Goal: Check status: Check status

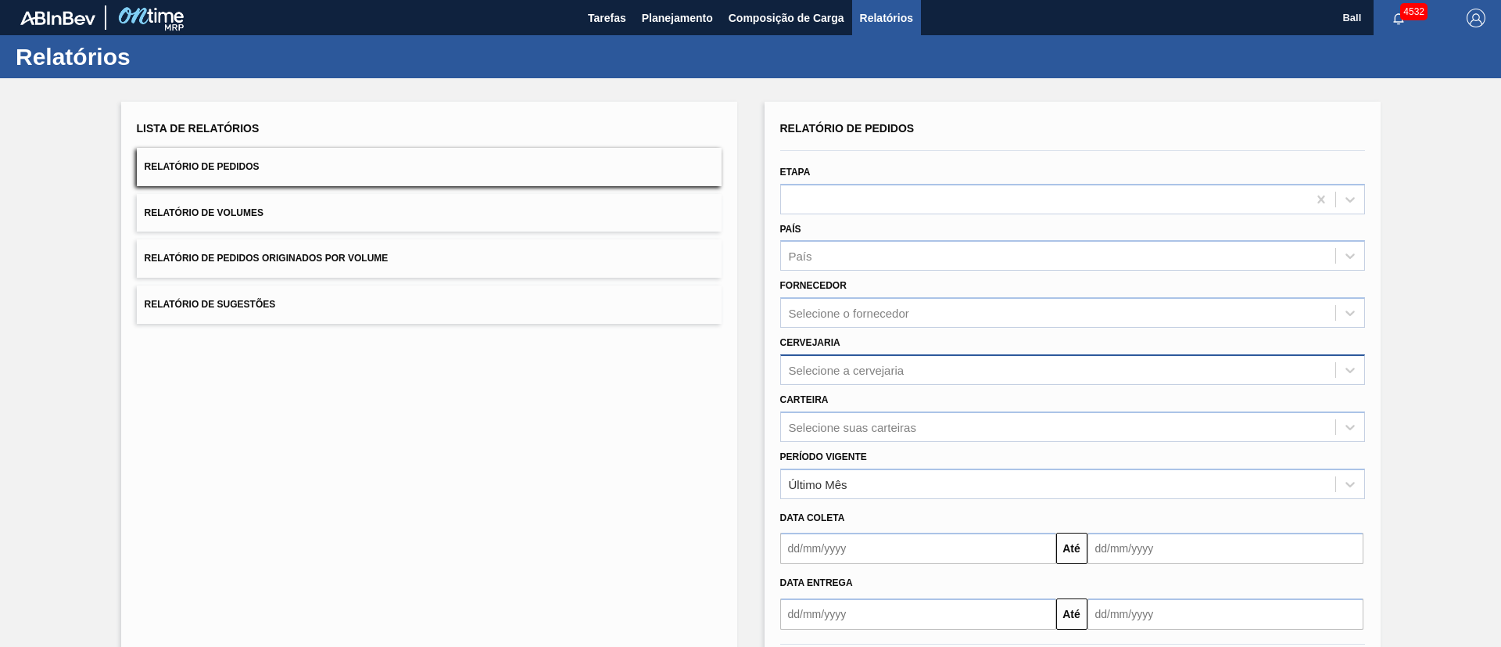
click at [909, 364] on div "Selecione a cervejaria" at bounding box center [1058, 369] width 554 height 23
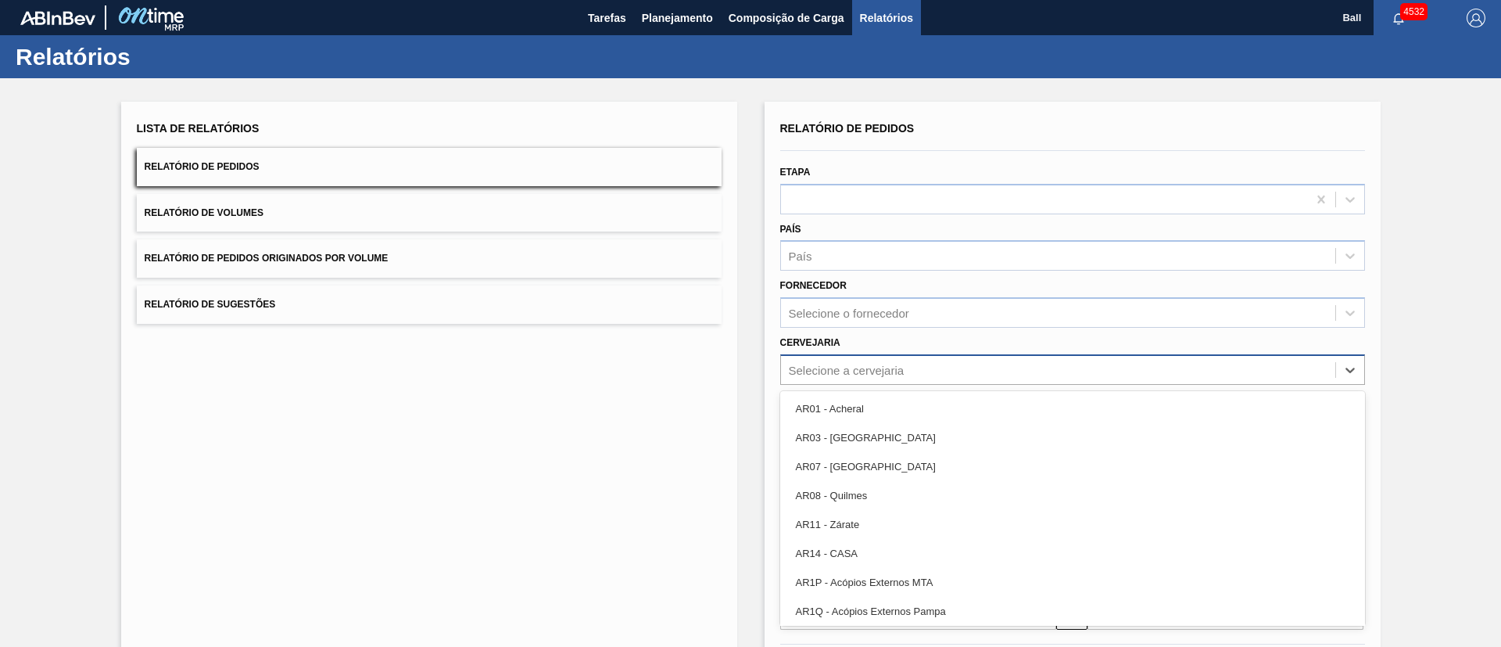
paste input "BR02 BR03 BR04 BR05"
type input "BR02 BR03 BR04 BR05"
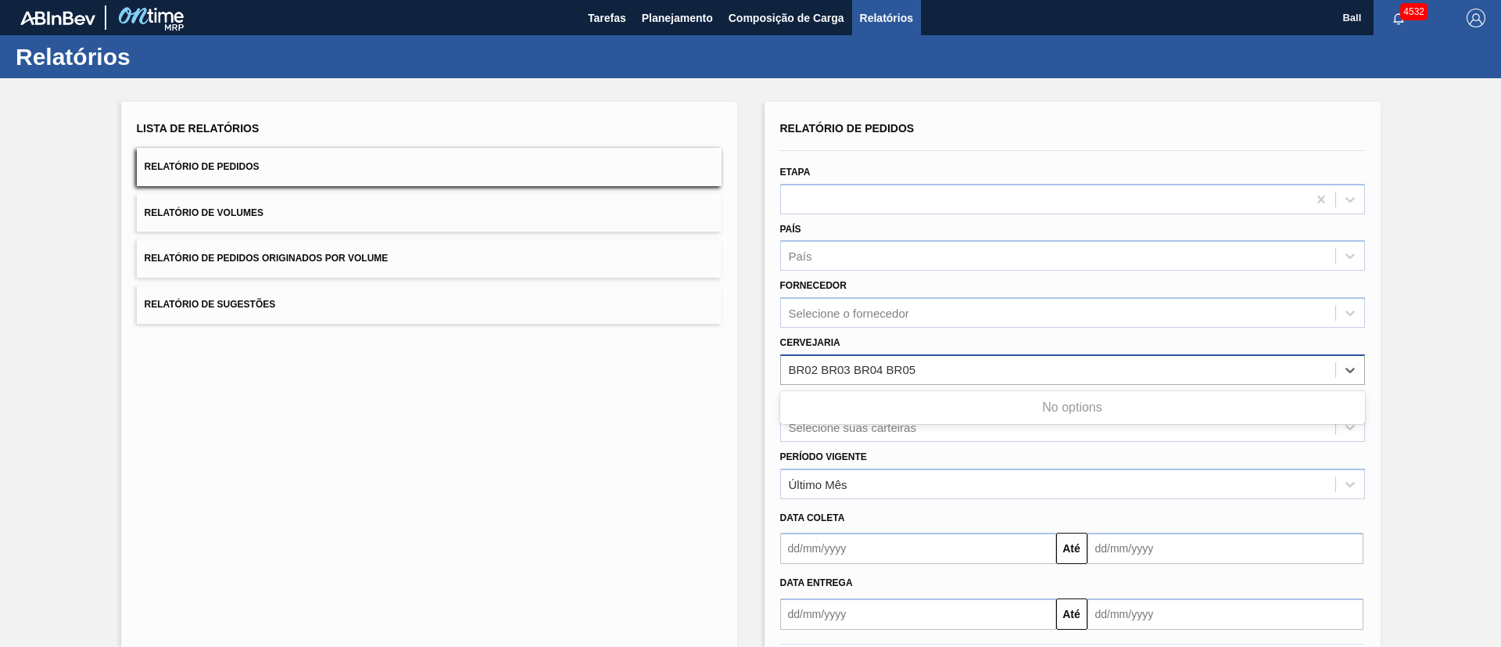
click at [860, 366] on input "BR02 BR03 BR04 BR05" at bounding box center [853, 369] width 129 height 13
click at [904, 365] on input "BR02 BR03 BR04 BR05" at bounding box center [853, 369] width 129 height 13
drag, startPoint x: 922, startPoint y: 366, endPoint x: 820, endPoint y: 364, distance: 101.7
click at [820, 364] on div "Selecione a cervejaria" at bounding box center [1058, 369] width 554 height 23
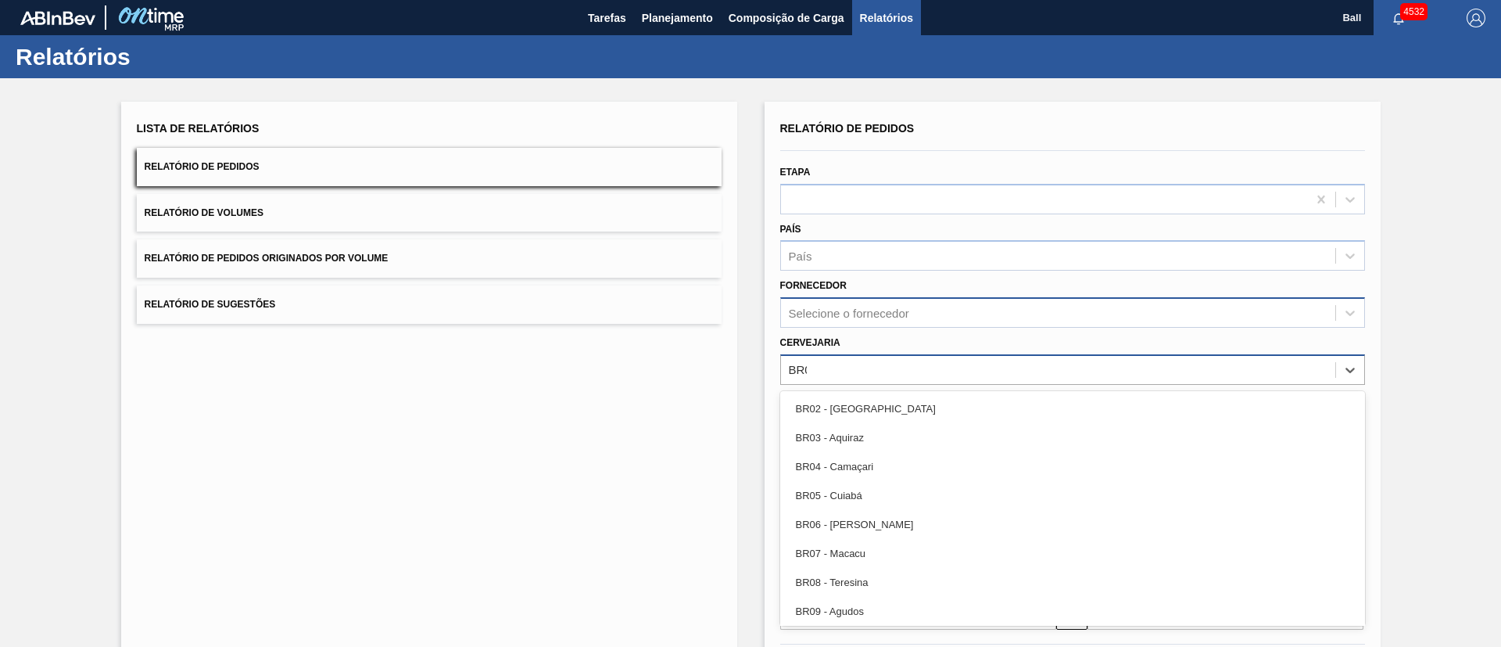
type input "BR02"
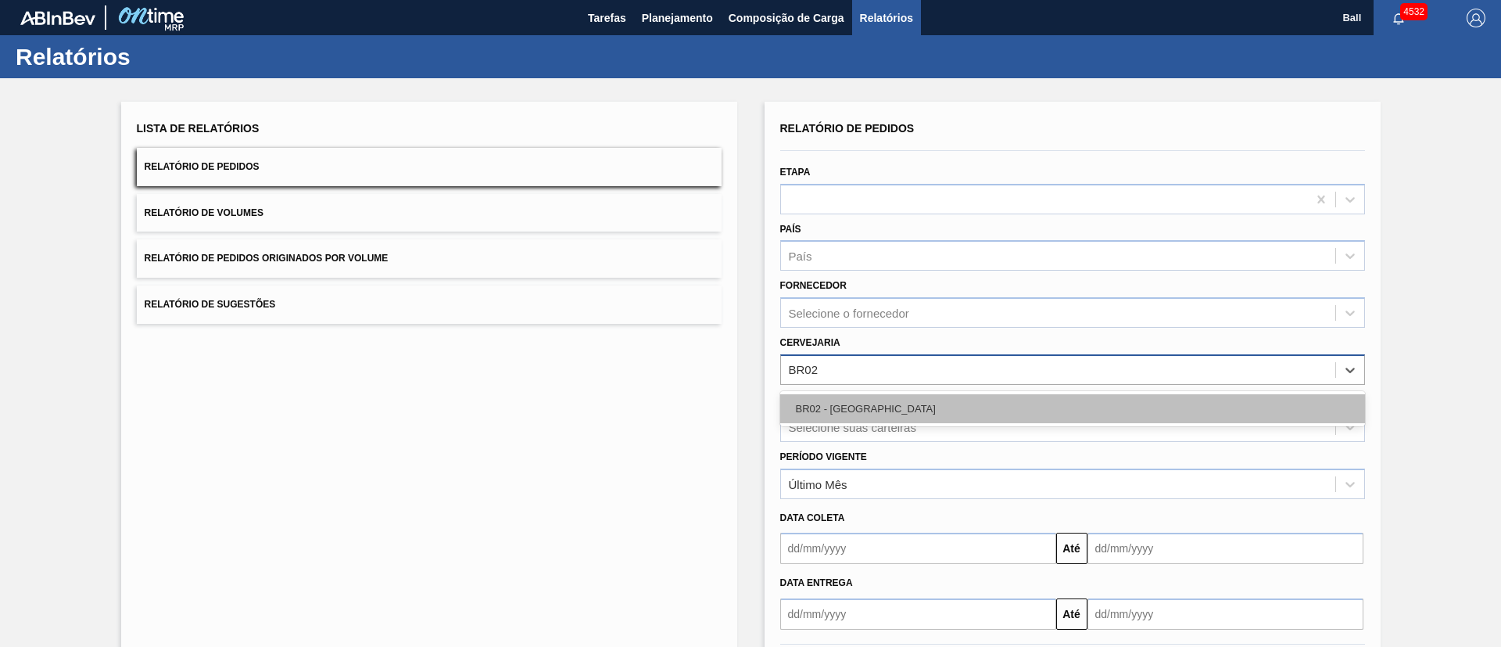
click at [888, 403] on div "BR02 - [GEOGRAPHIC_DATA]" at bounding box center [1072, 408] width 585 height 29
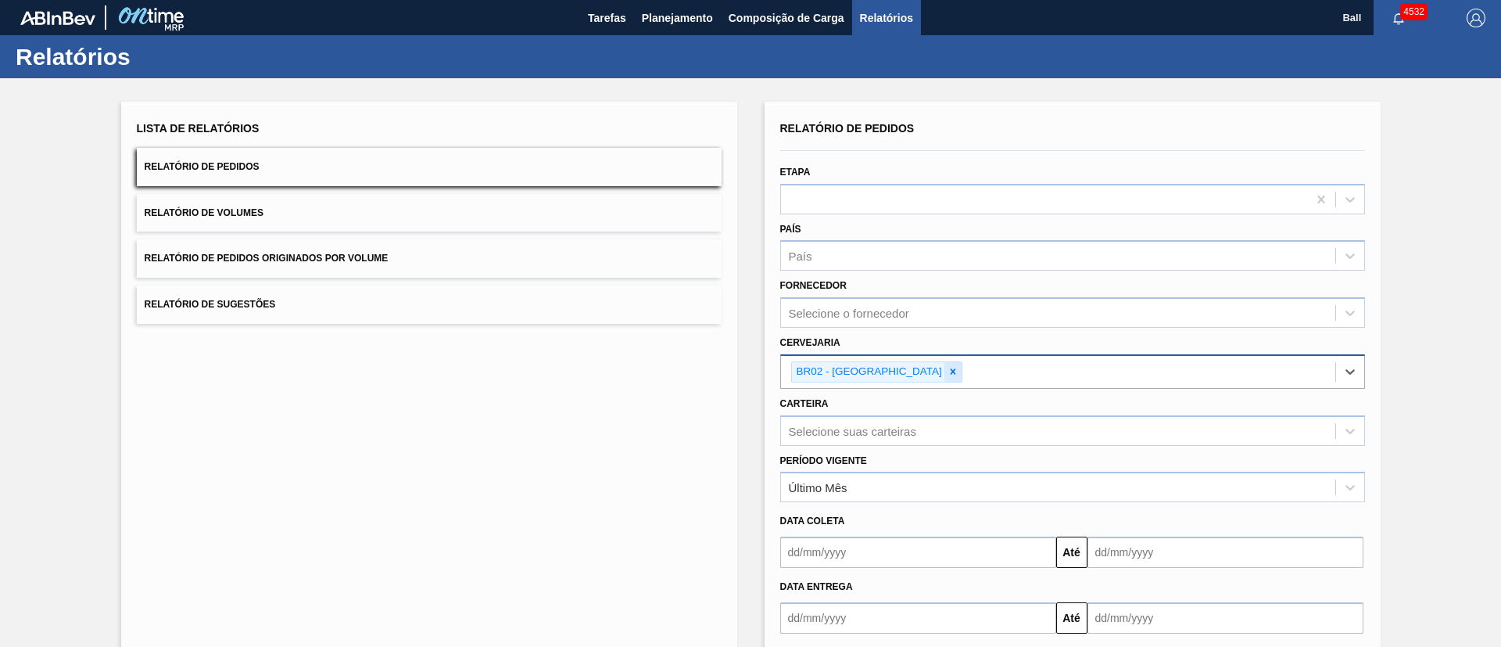
click at [948, 375] on icon at bounding box center [953, 371] width 11 height 11
click at [683, 27] on button "Planejamento" at bounding box center [677, 17] width 87 height 35
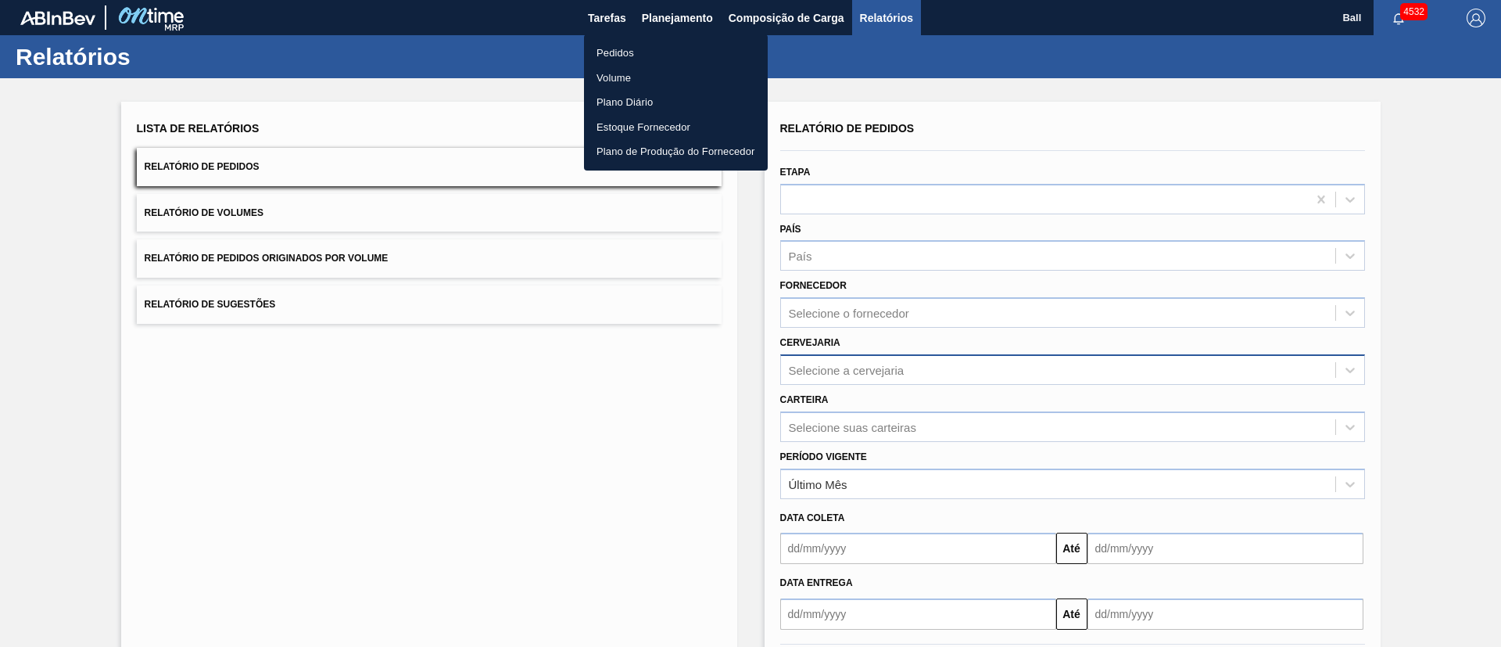
click at [634, 48] on li "Pedidos" at bounding box center [676, 53] width 184 height 25
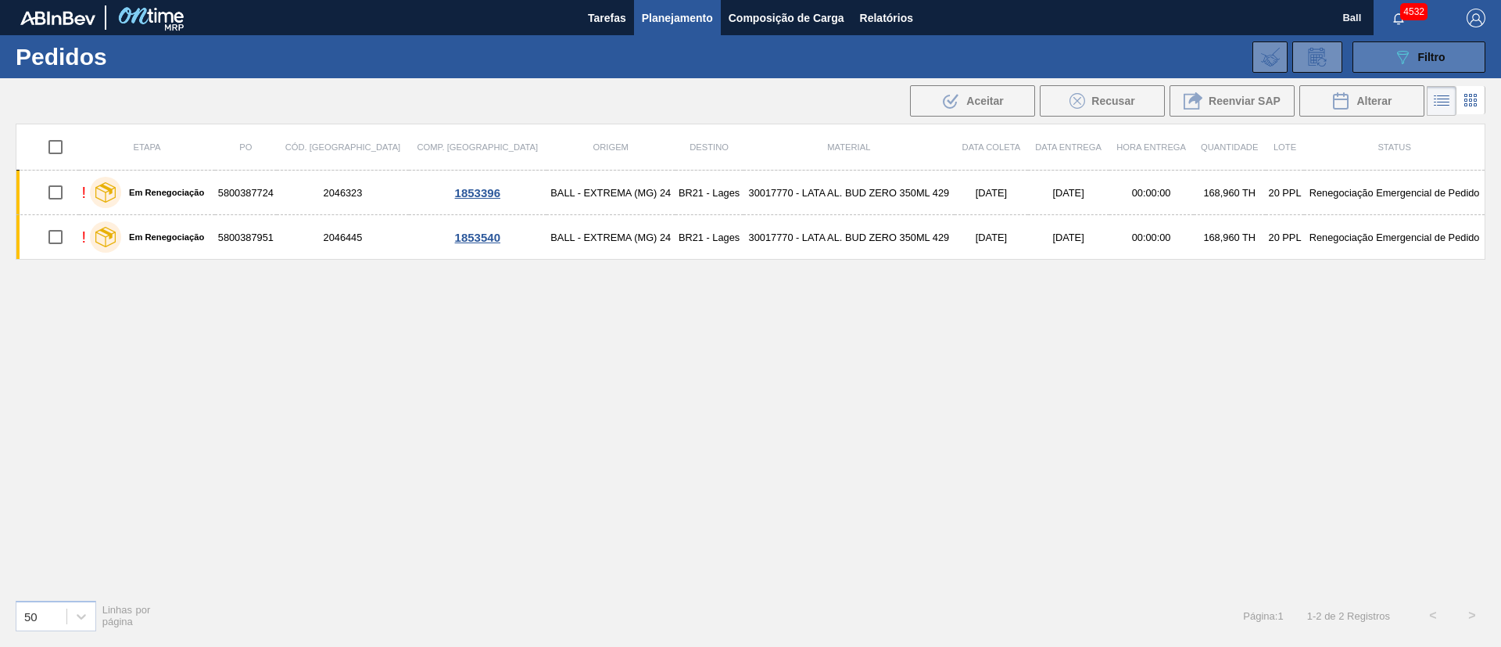
click at [1424, 70] on button "089F7B8B-B2A5-4AFE-B5C0-19BA573D28AC Filtro" at bounding box center [1419, 56] width 133 height 31
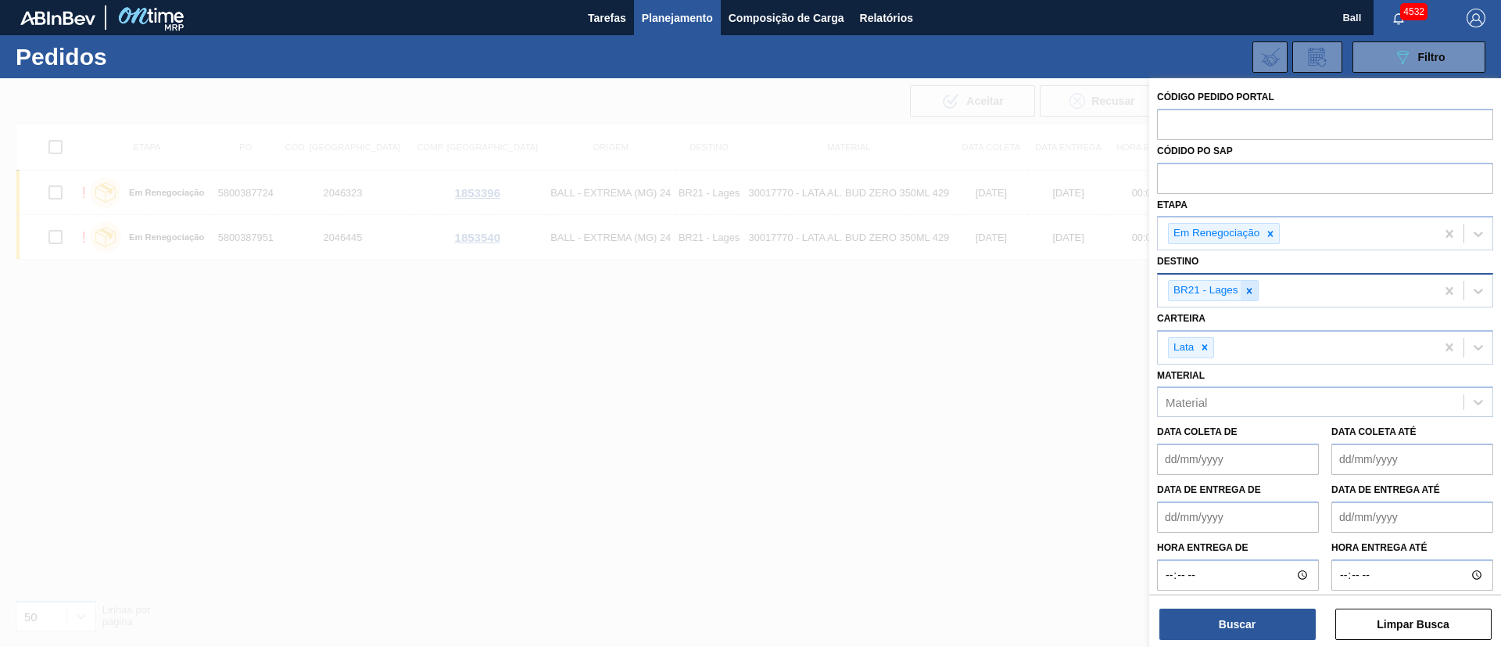
click at [1257, 297] on div at bounding box center [1249, 291] width 17 height 20
paste input "BR02 BR03 BR04 BR05"
type input "BR02 BR03 BR04 BR05"
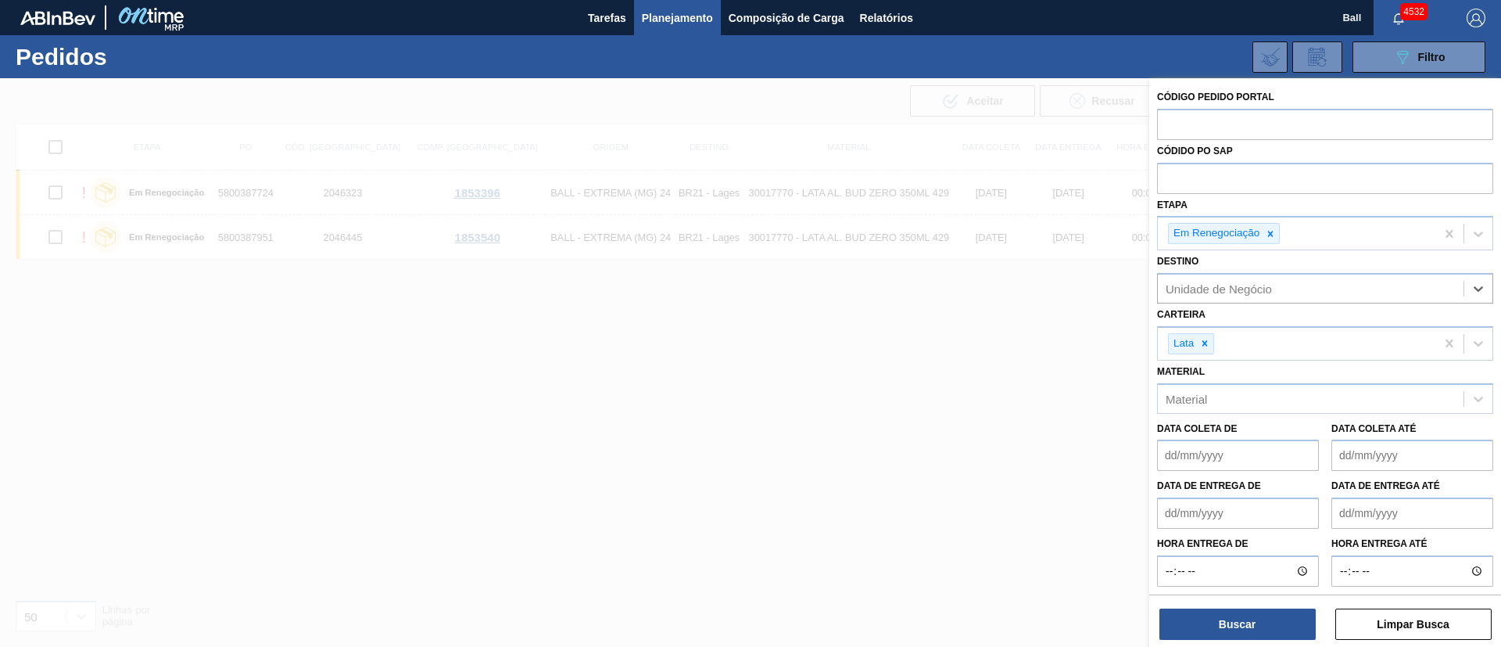
drag, startPoint x: 1321, startPoint y: 293, endPoint x: 1042, endPoint y: 275, distance: 280.5
click at [1149, 275] on div "Código Pedido Portal Códido PO SAP Etapa Em Renegociação Destino option BR21 - …" at bounding box center [1325, 401] width 352 height 647
click at [1225, 183] on input "text" at bounding box center [1325, 178] width 336 height 30
click at [1249, 301] on div "Unidade de Negócio" at bounding box center [1325, 288] width 336 height 30
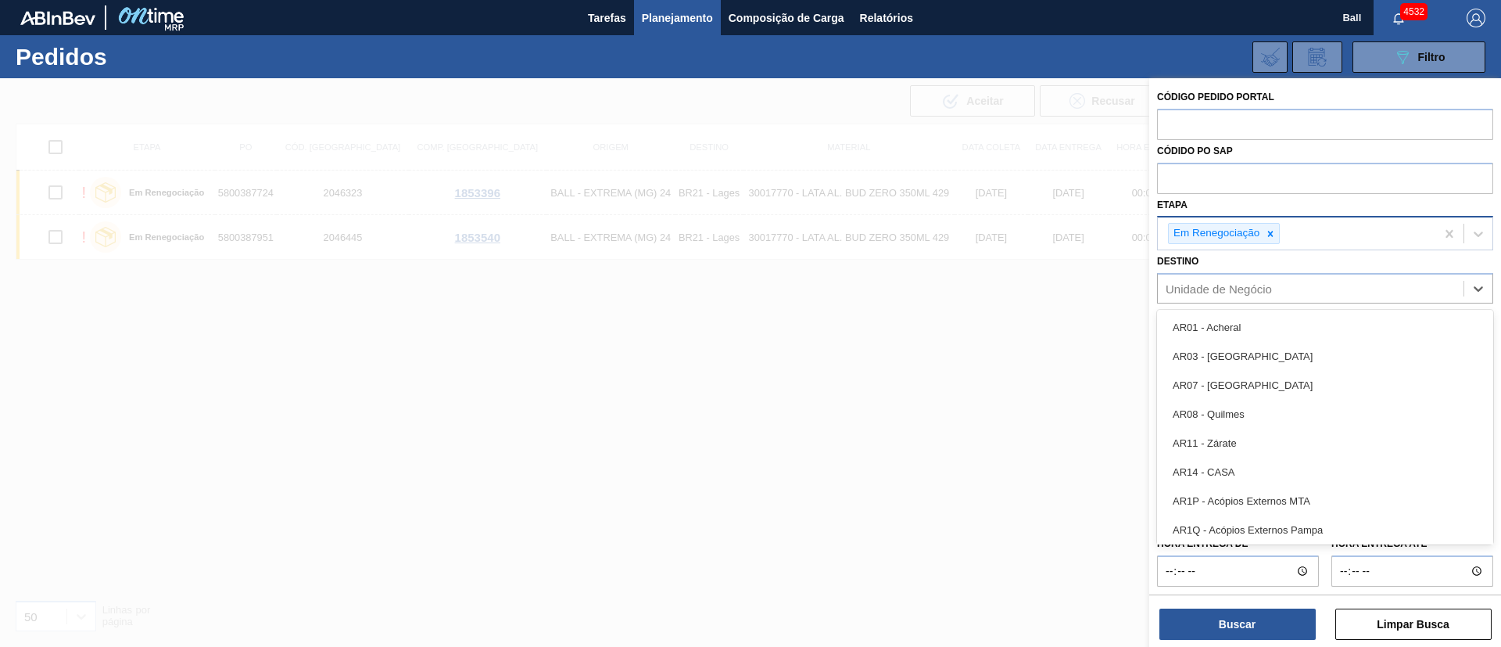
click at [1314, 214] on div "Etapa Em Renegociação" at bounding box center [1325, 222] width 336 height 57
click at [1208, 285] on div "Unidade de Negócio" at bounding box center [1219, 288] width 106 height 13
paste input "02 03"
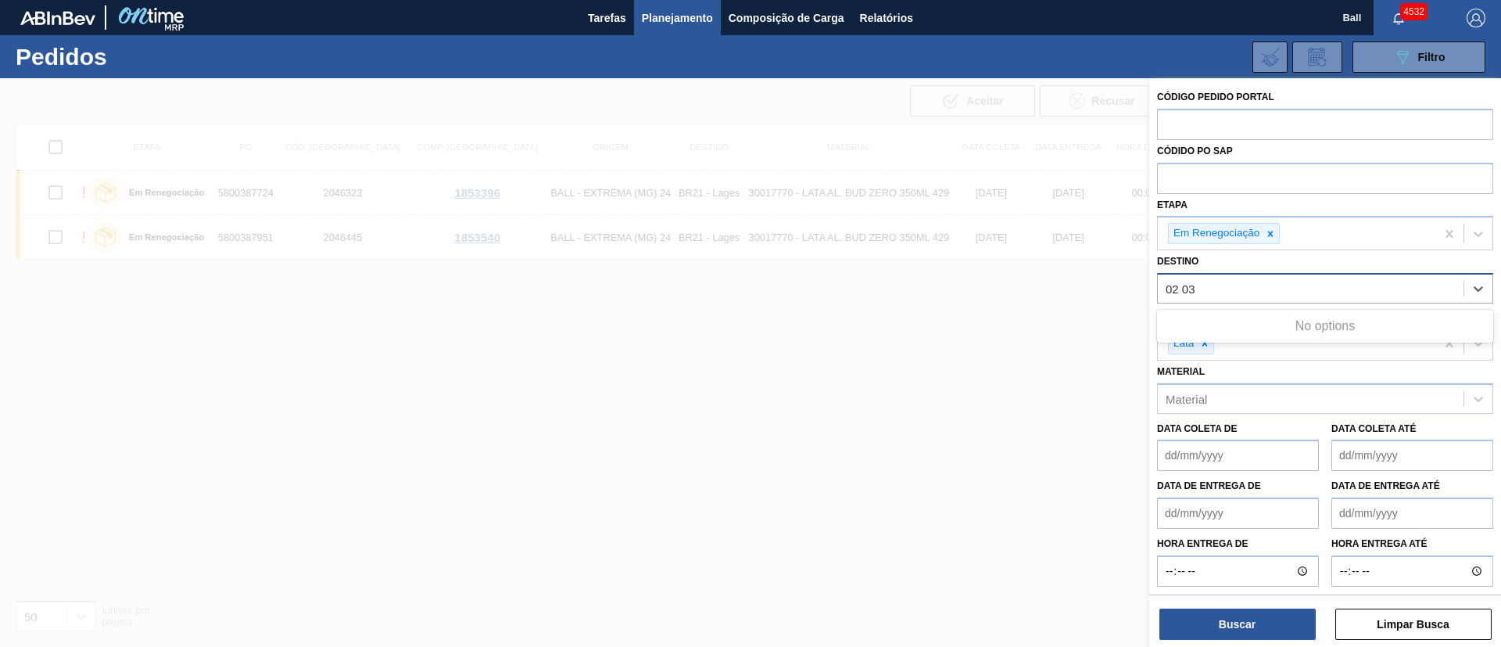
type input "02 03"
click at [1077, 314] on div at bounding box center [750, 401] width 1501 height 647
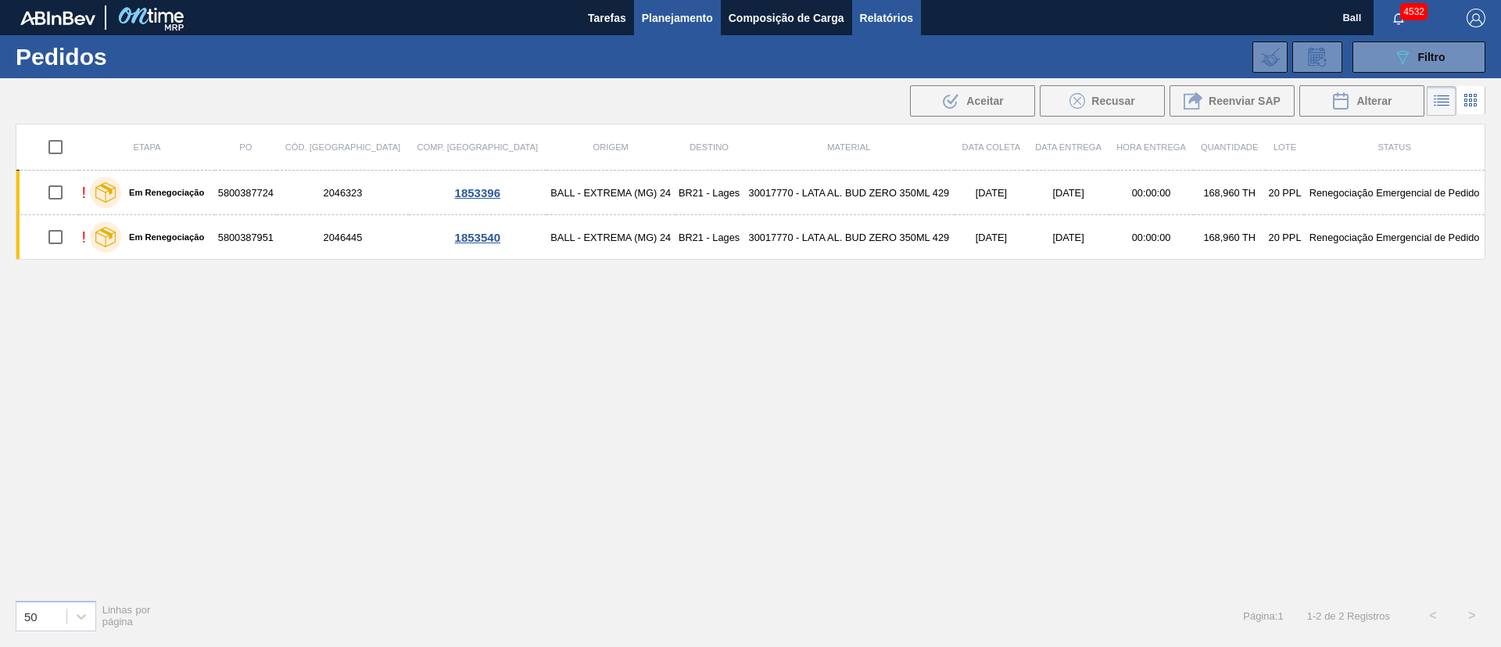
click at [902, 21] on span "Relatórios" at bounding box center [886, 18] width 53 height 19
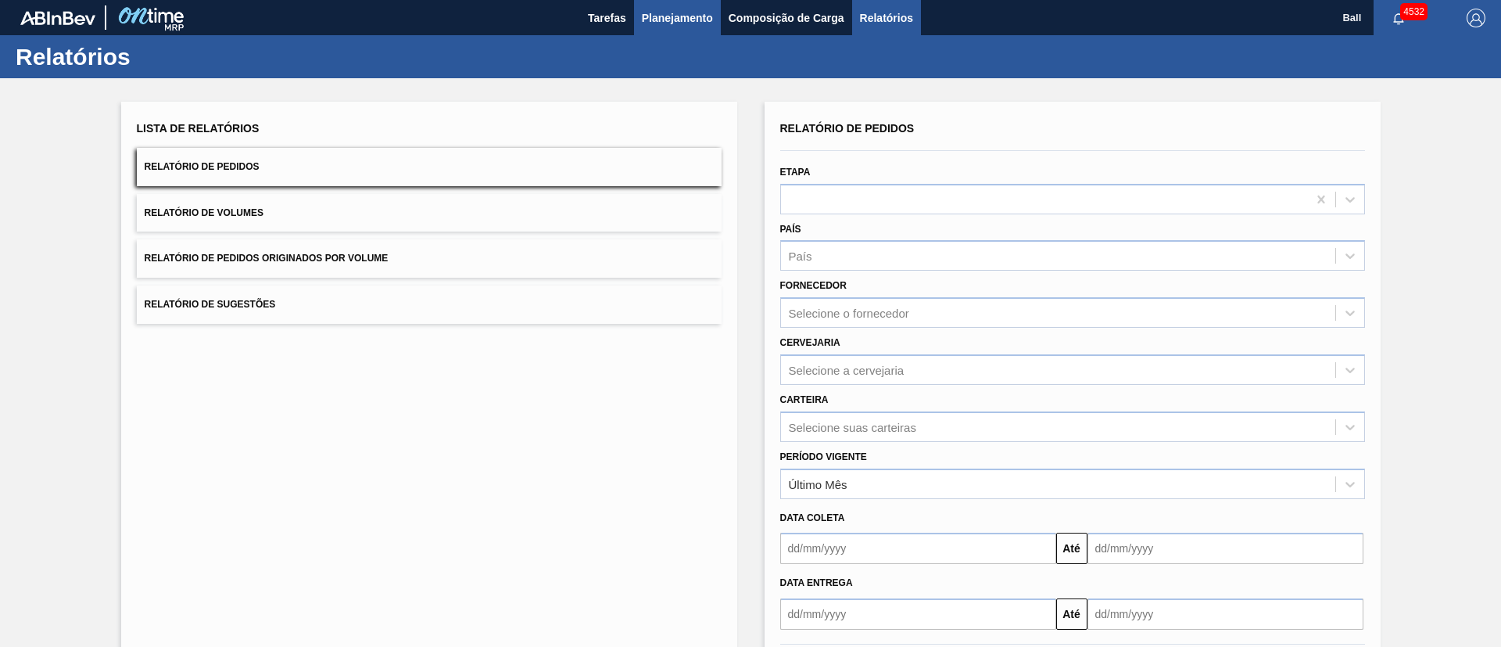
click at [680, 19] on span "Planejamento" at bounding box center [677, 18] width 71 height 19
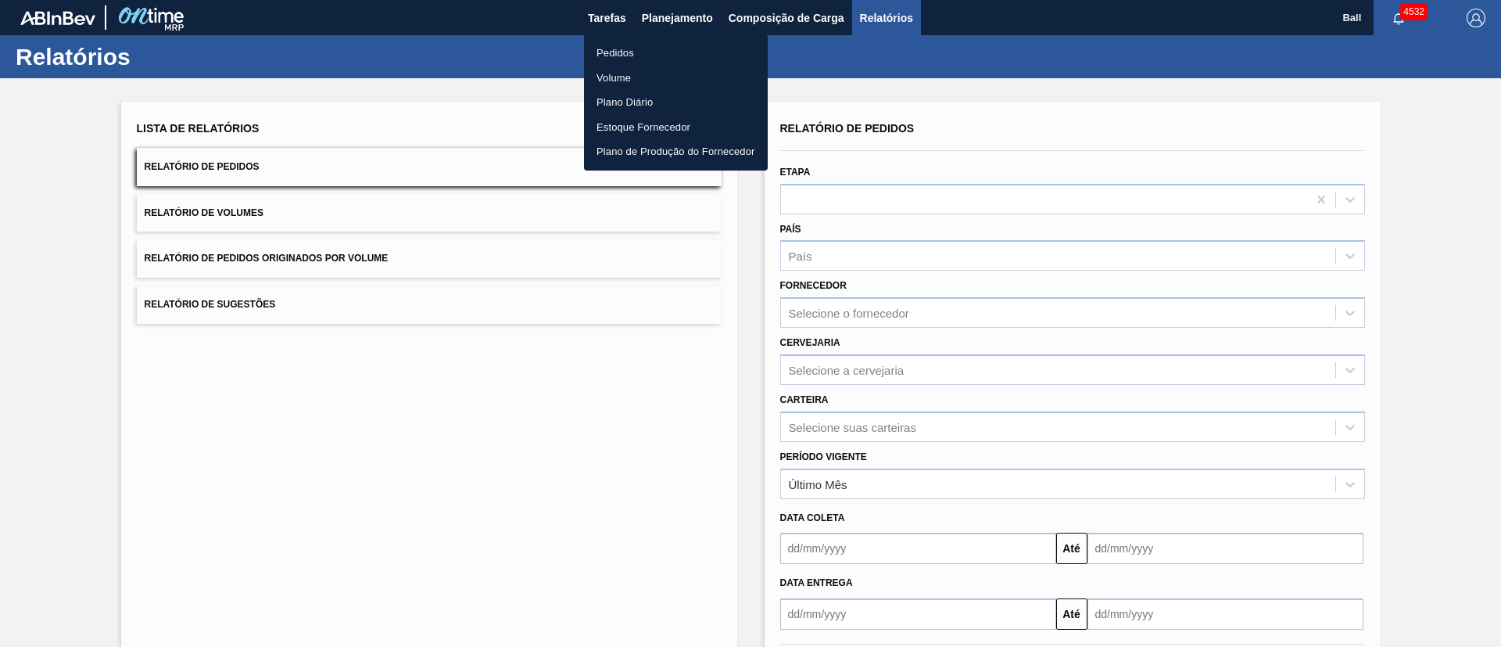
click at [631, 54] on li "Pedidos" at bounding box center [676, 53] width 184 height 25
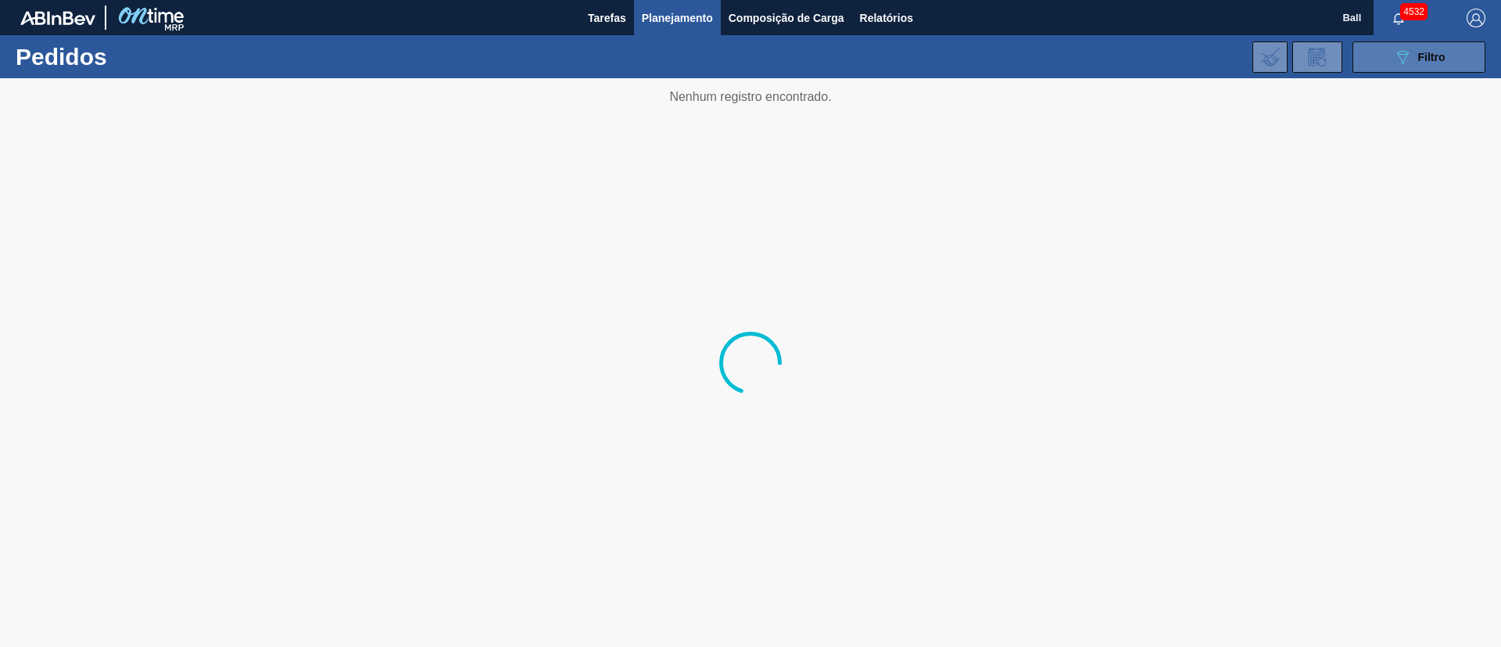
click at [1440, 68] on button "089F7B8B-B2A5-4AFE-B5C0-19BA573D28AC Filtro" at bounding box center [1419, 56] width 133 height 31
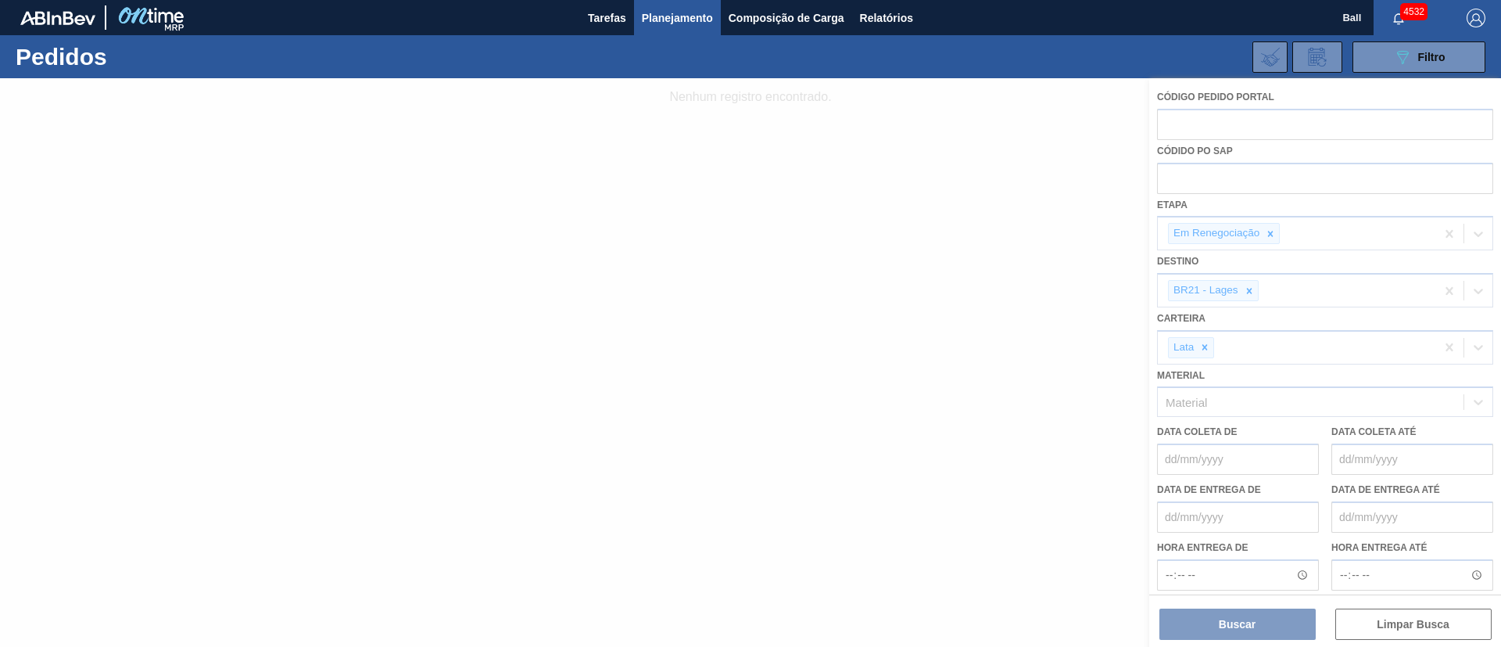
click at [949, 278] on div at bounding box center [750, 362] width 1501 height 568
click at [1441, 56] on span "Filtro" at bounding box center [1431, 57] width 27 height 13
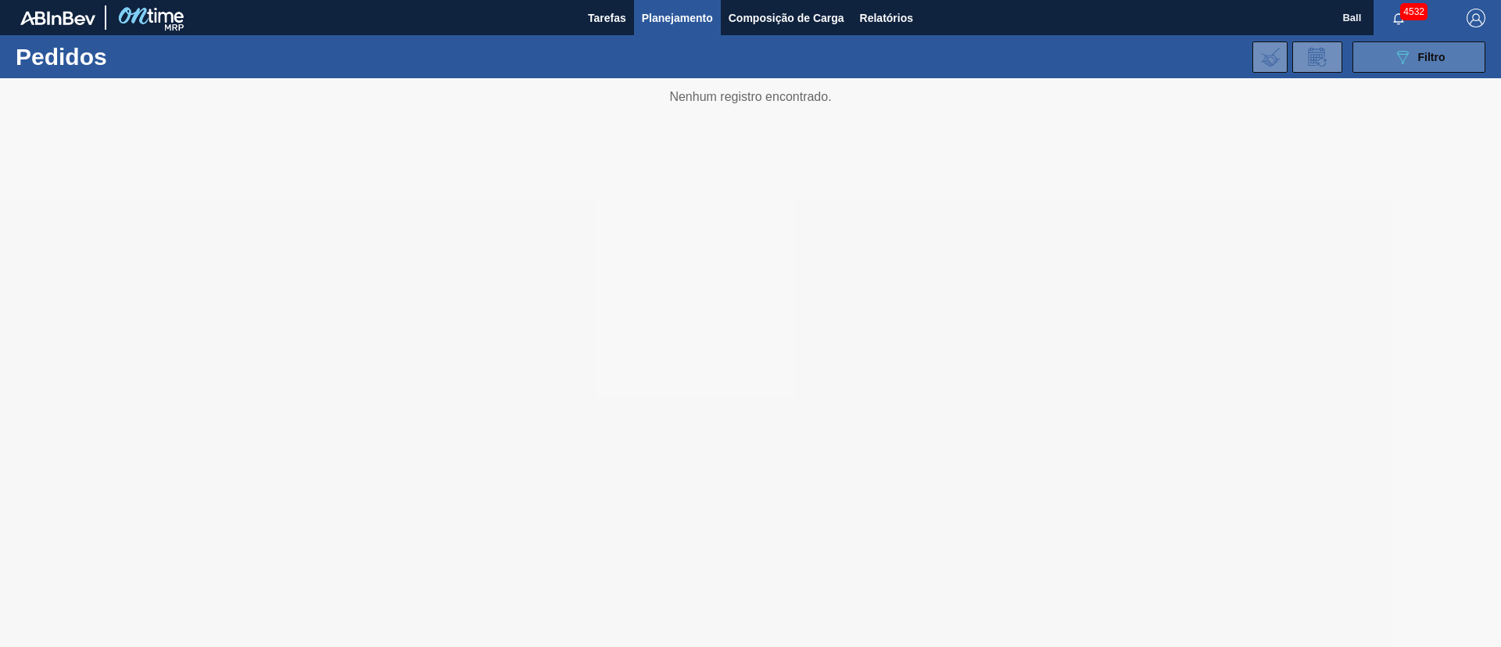
click at [1425, 45] on button "089F7B8B-B2A5-4AFE-B5C0-19BA573D28AC Filtro" at bounding box center [1419, 56] width 133 height 31
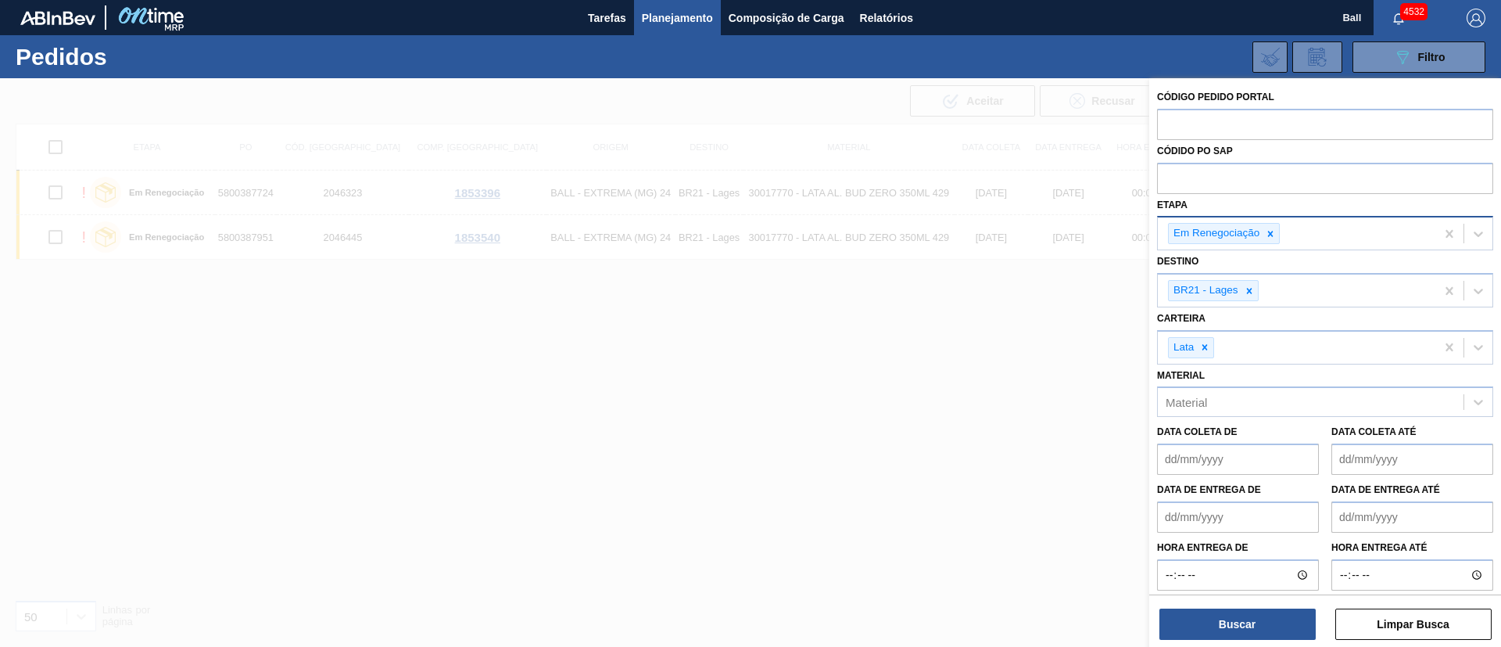
drag, startPoint x: 1276, startPoint y: 236, endPoint x: 1268, endPoint y: 228, distance: 11.1
click at [1277, 236] on div at bounding box center [1270, 234] width 17 height 20
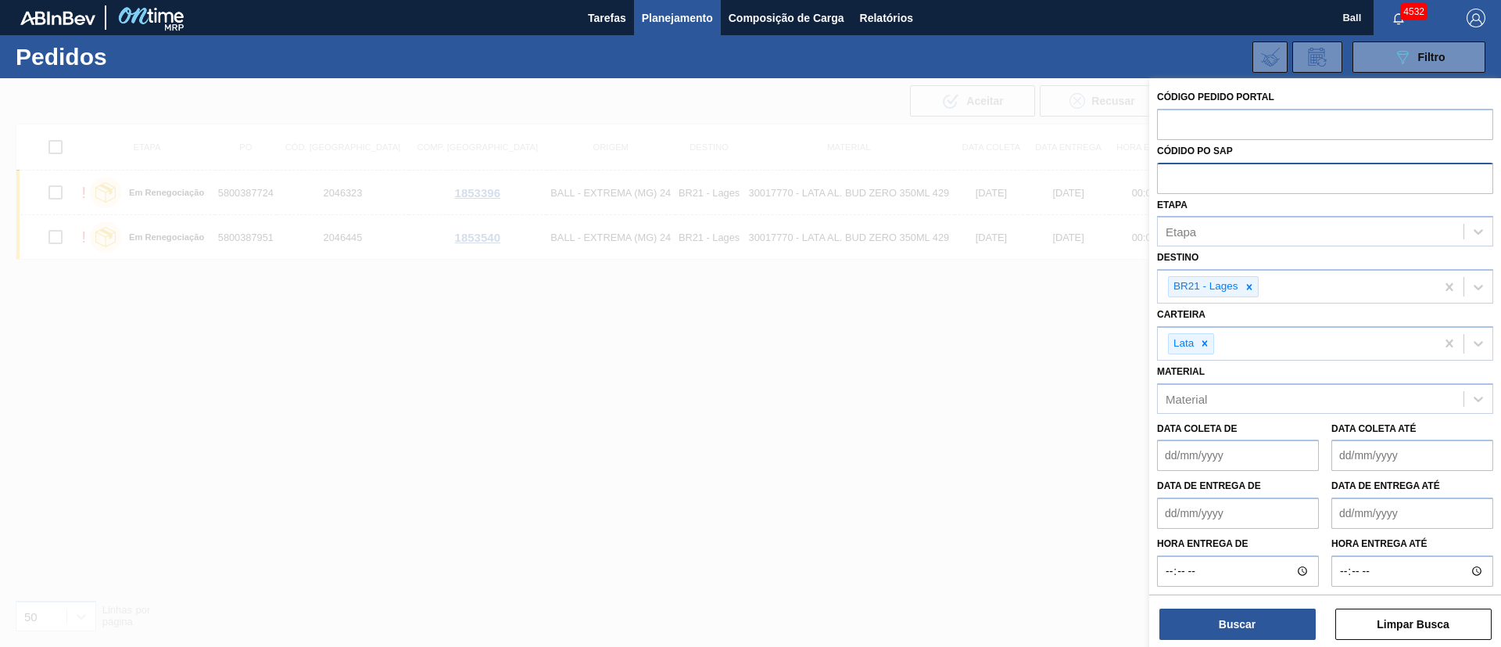
click at [1237, 174] on input "text" at bounding box center [1325, 178] width 336 height 30
paste input "5800389505"
click at [1249, 285] on icon at bounding box center [1248, 286] width 5 height 5
type input "5800389505"
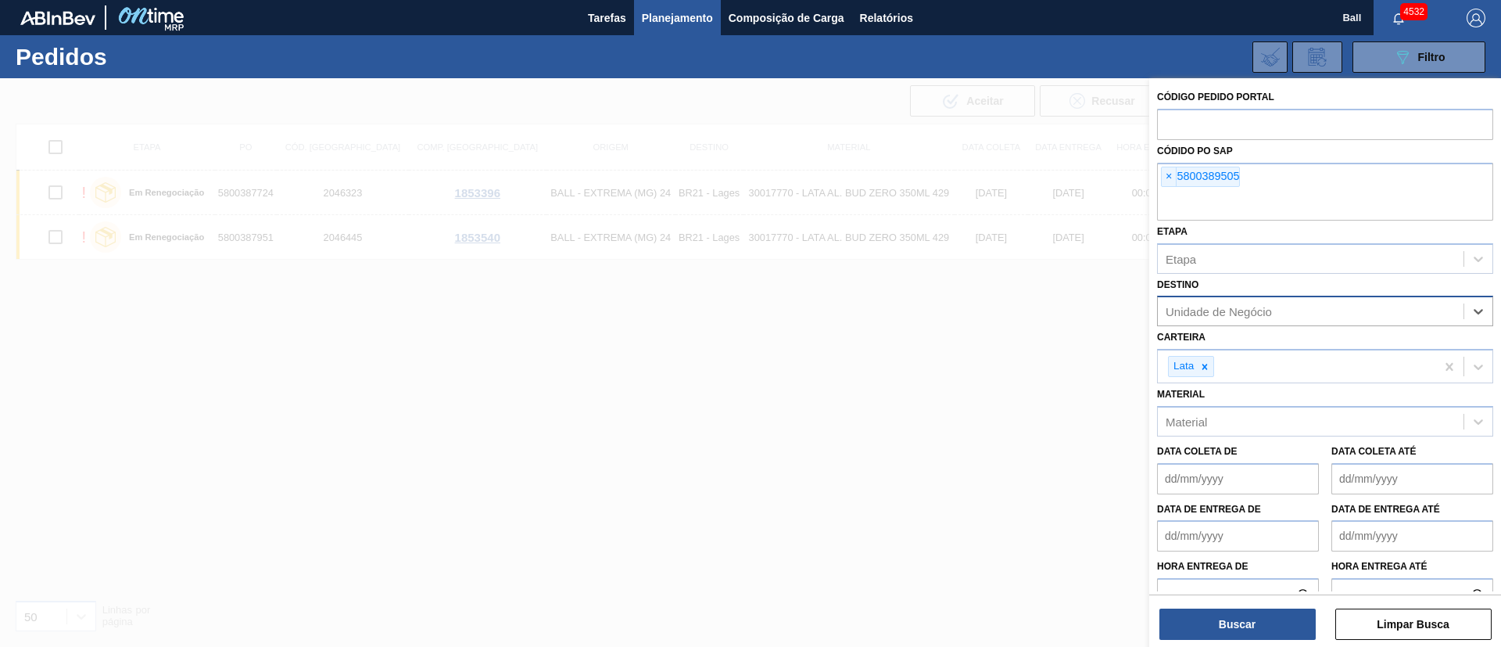
drag, startPoint x: 1206, startPoint y: 371, endPoint x: 1246, endPoint y: 511, distance: 146.3
click at [1206, 371] on icon at bounding box center [1204, 366] width 11 height 11
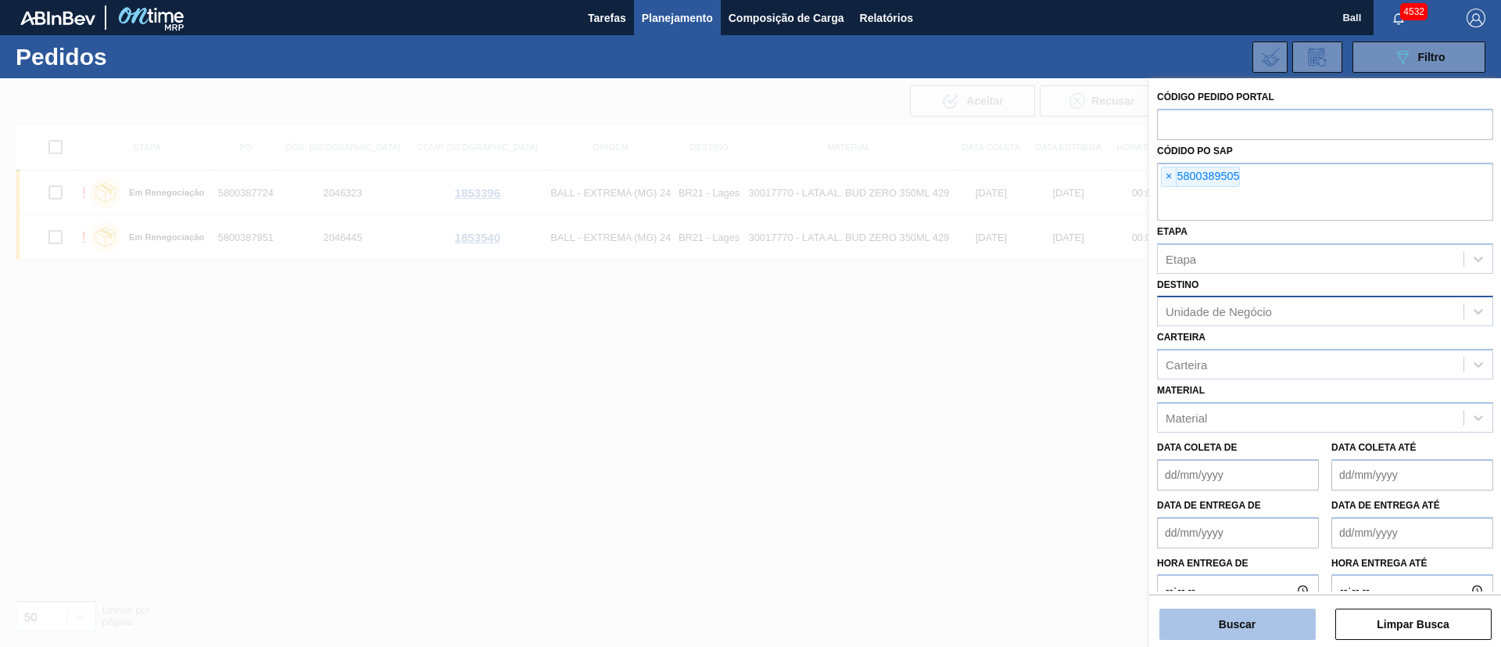
click at [1267, 624] on button "Buscar" at bounding box center [1238, 623] width 156 height 31
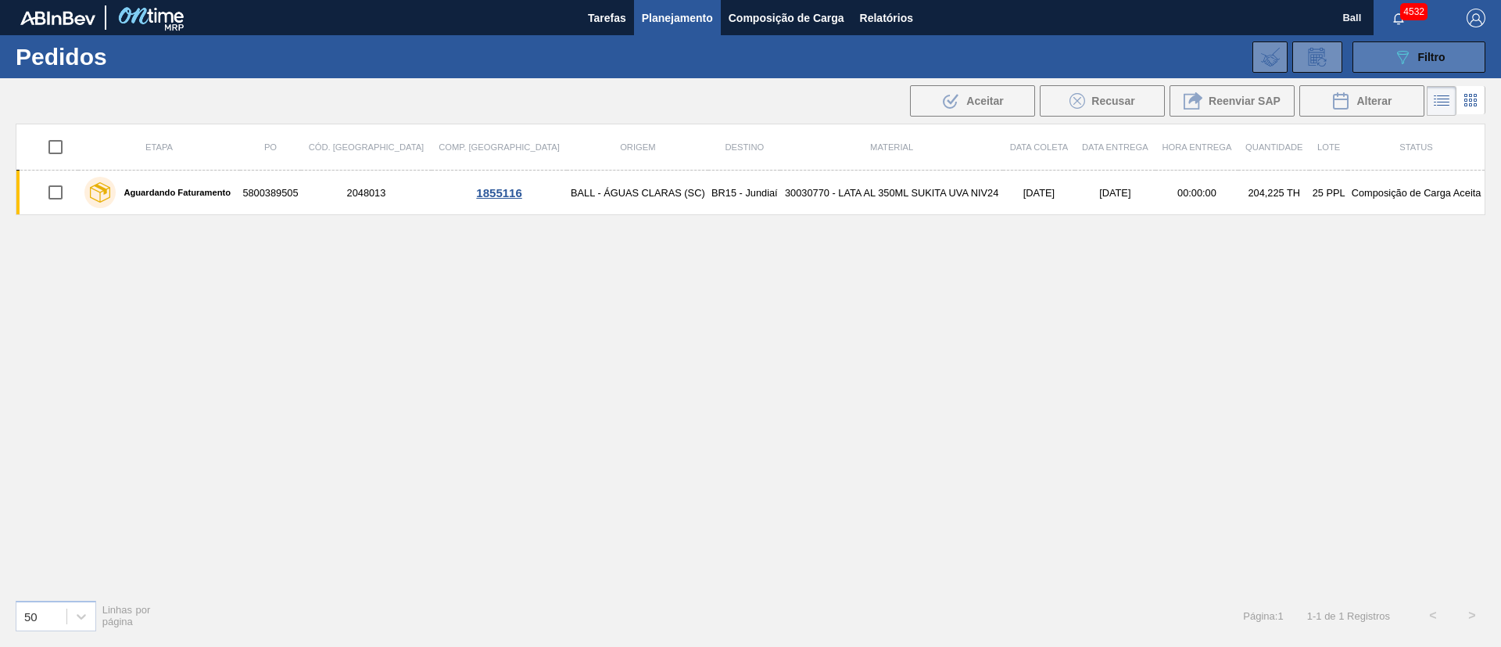
click at [1380, 54] on button "089F7B8B-B2A5-4AFE-B5C0-19BA573D28AC Filtro" at bounding box center [1419, 56] width 133 height 31
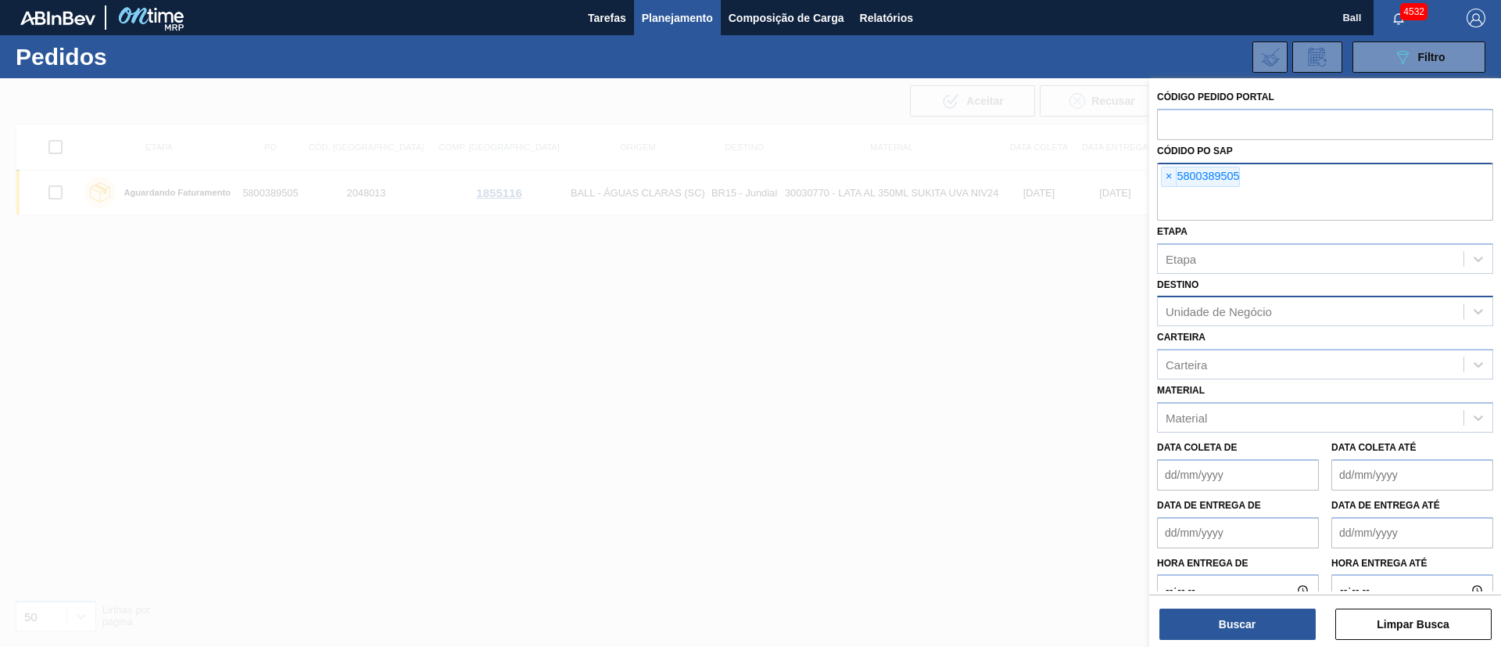
click at [1292, 180] on div "× 5800389505" at bounding box center [1325, 192] width 336 height 58
paste input "5800389728"
type input "5800389728"
click at [1257, 626] on button "Buscar" at bounding box center [1238, 623] width 156 height 31
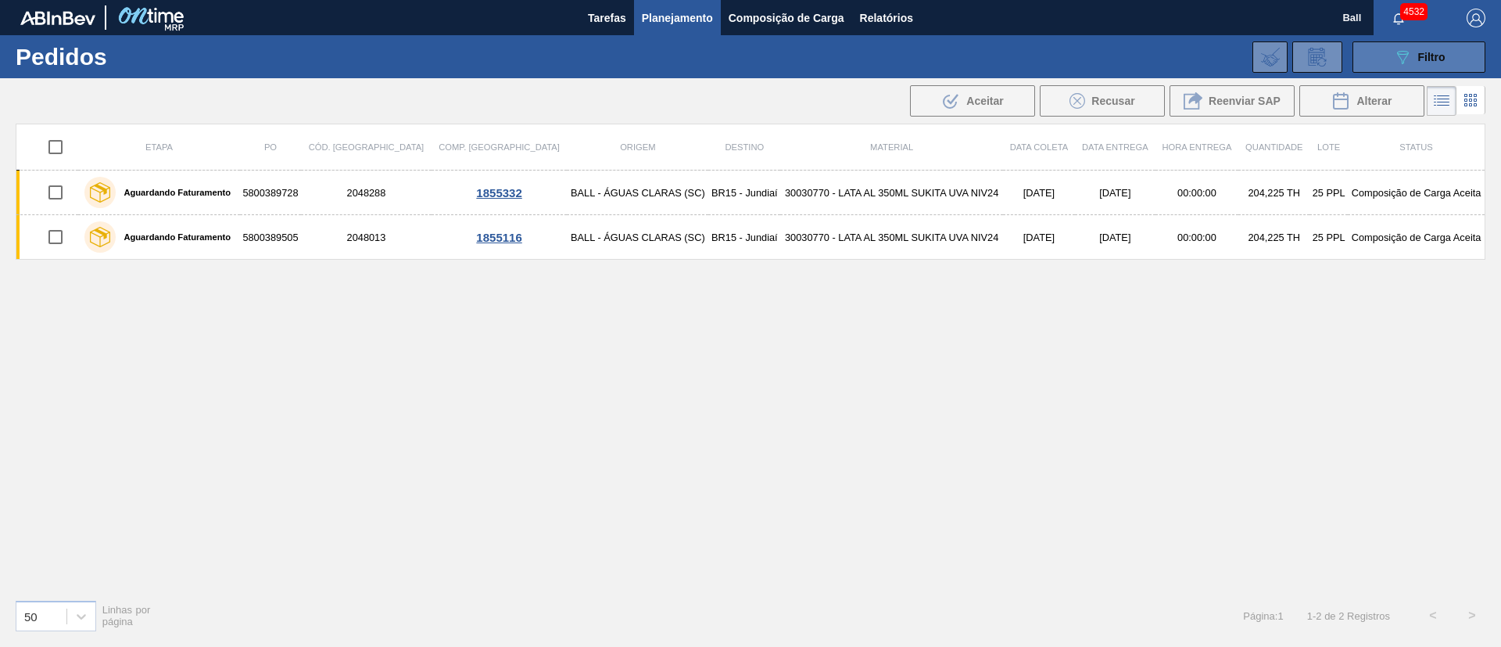
click at [1404, 48] on icon "089F7B8B-B2A5-4AFE-B5C0-19BA573D28AC" at bounding box center [1402, 57] width 19 height 19
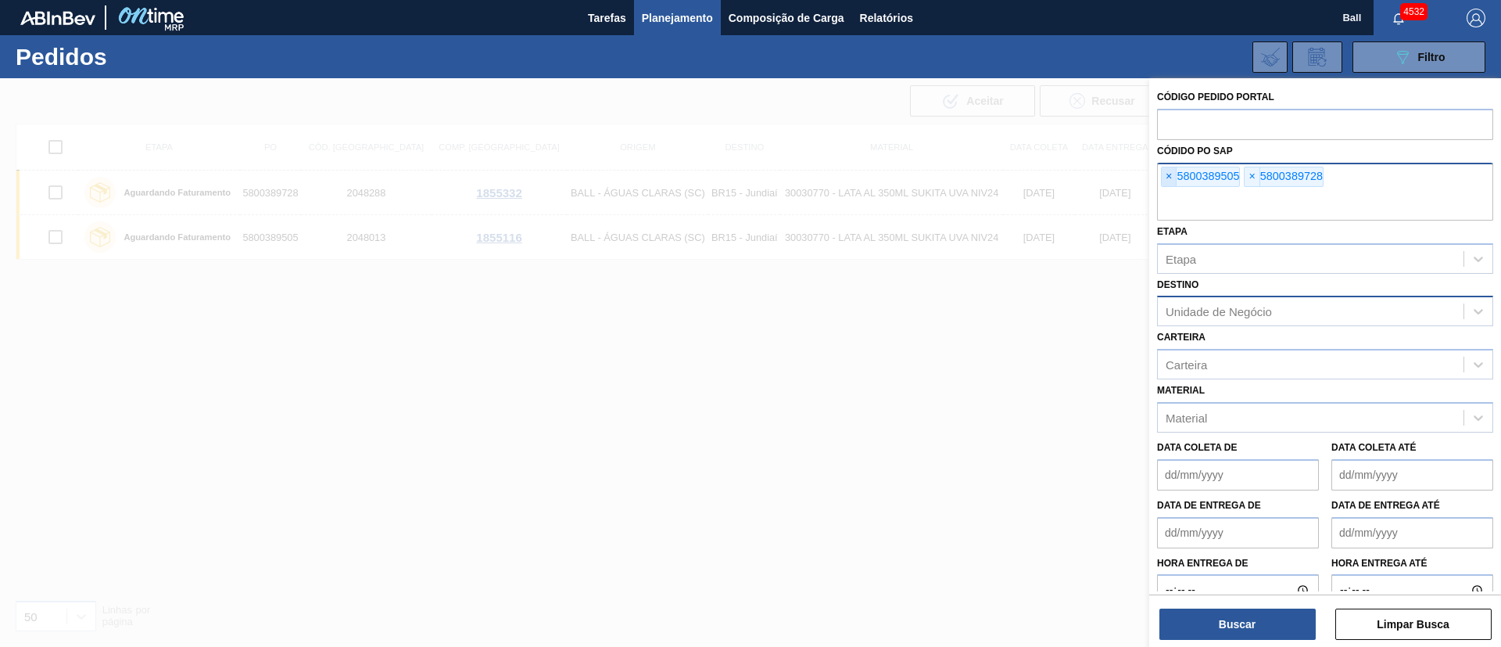
click at [1166, 178] on span "×" at bounding box center [1169, 176] width 15 height 19
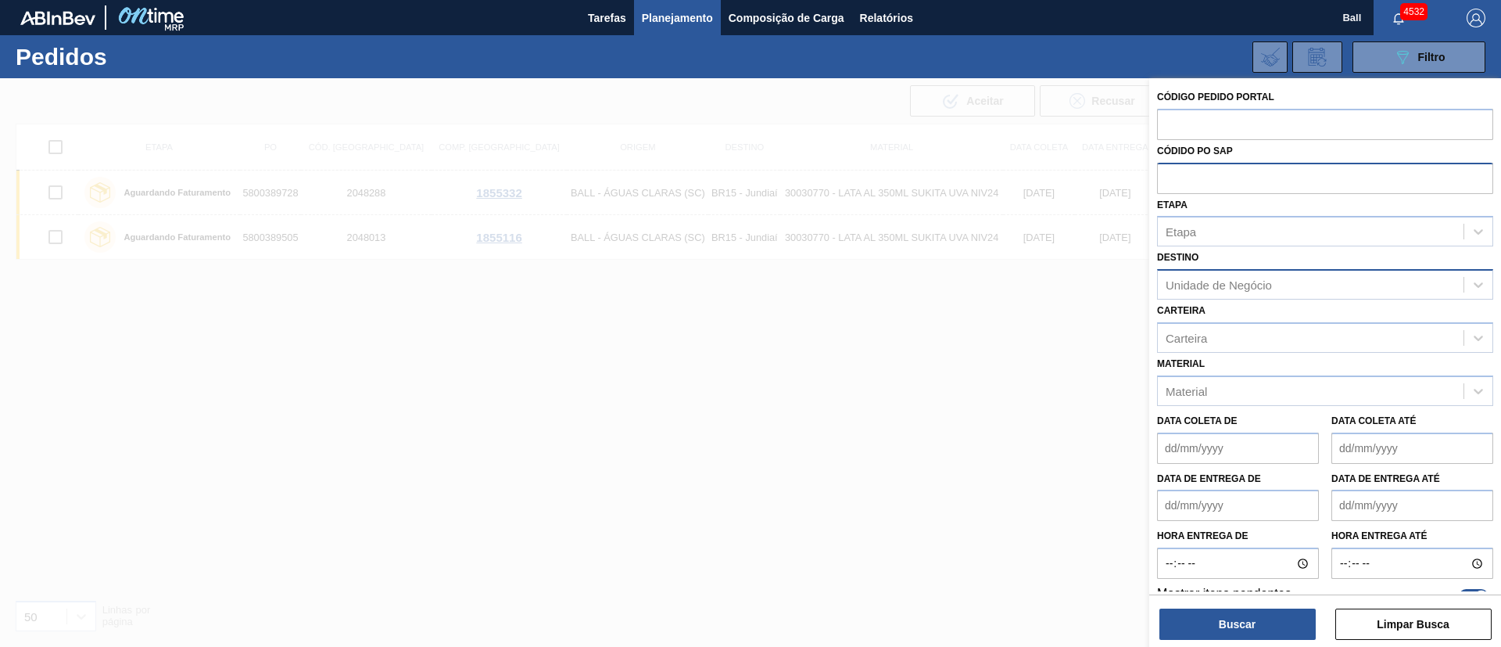
click at [1166, 178] on input "text" at bounding box center [1325, 178] width 336 height 30
click at [641, 11] on button "Planejamento" at bounding box center [677, 17] width 87 height 35
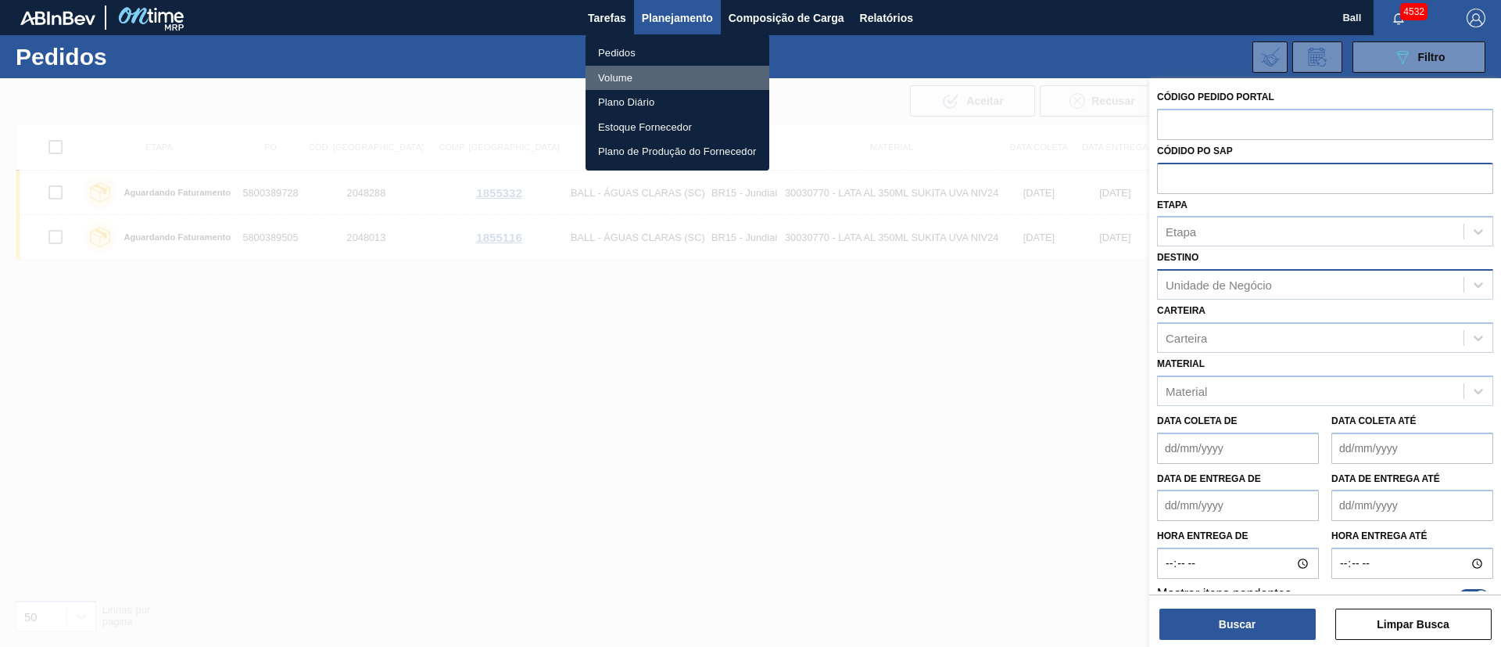
click at [633, 72] on li "Volume" at bounding box center [678, 78] width 184 height 25
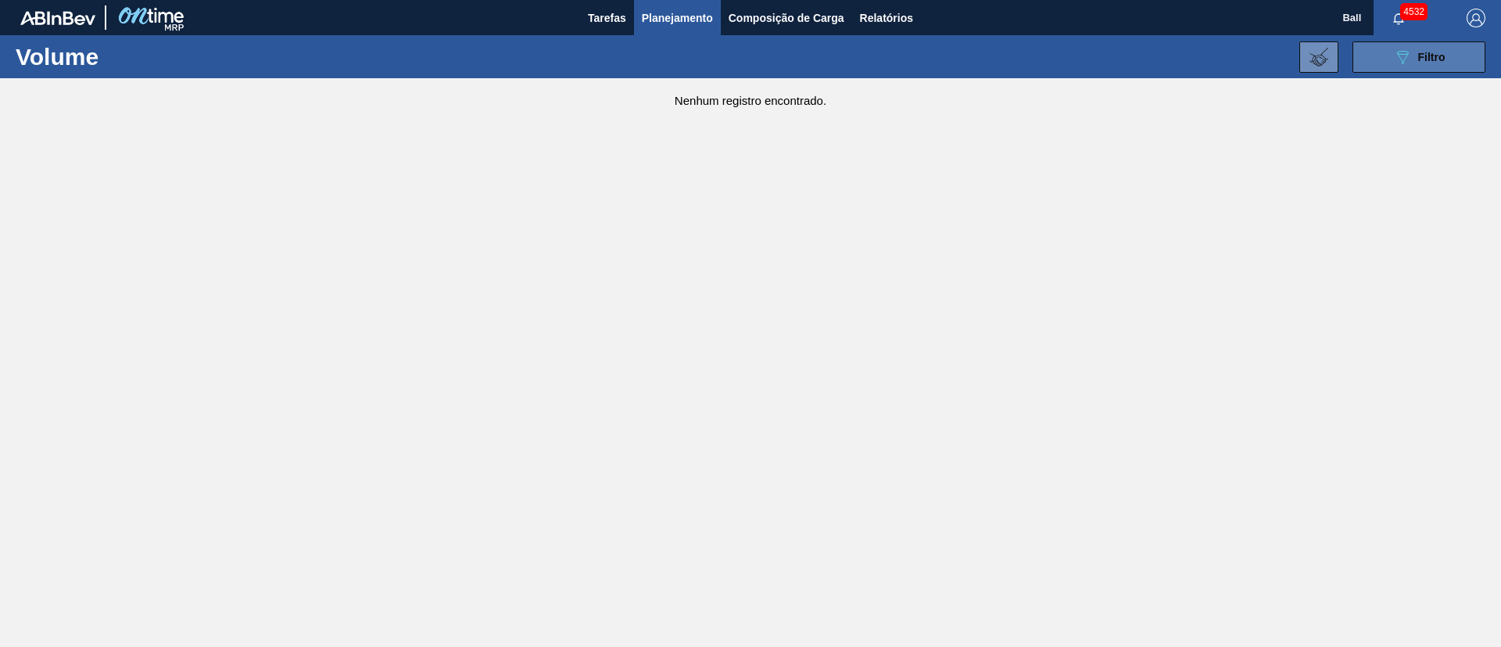
click at [1454, 52] on button "089F7B8B-B2A5-4AFE-B5C0-19BA573D28AC Filtro" at bounding box center [1419, 56] width 133 height 31
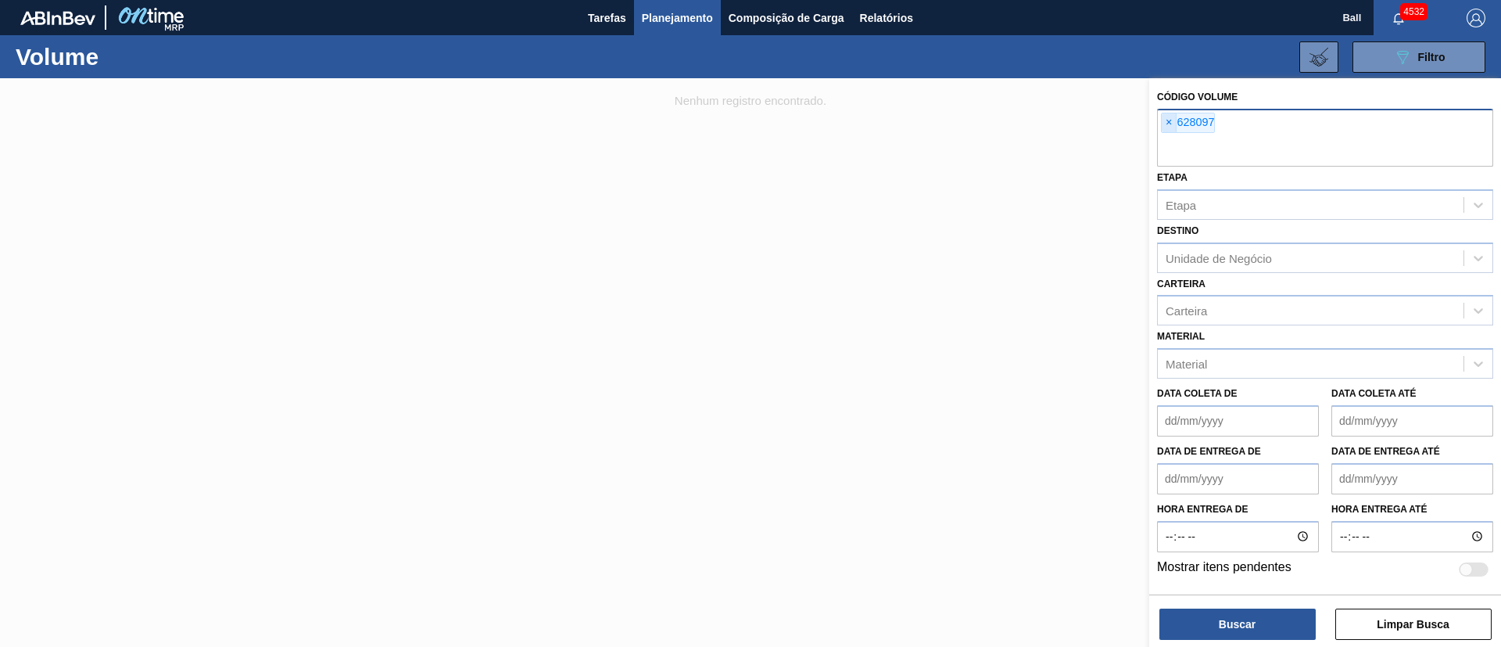
click at [1171, 123] on span "×" at bounding box center [1169, 122] width 15 height 19
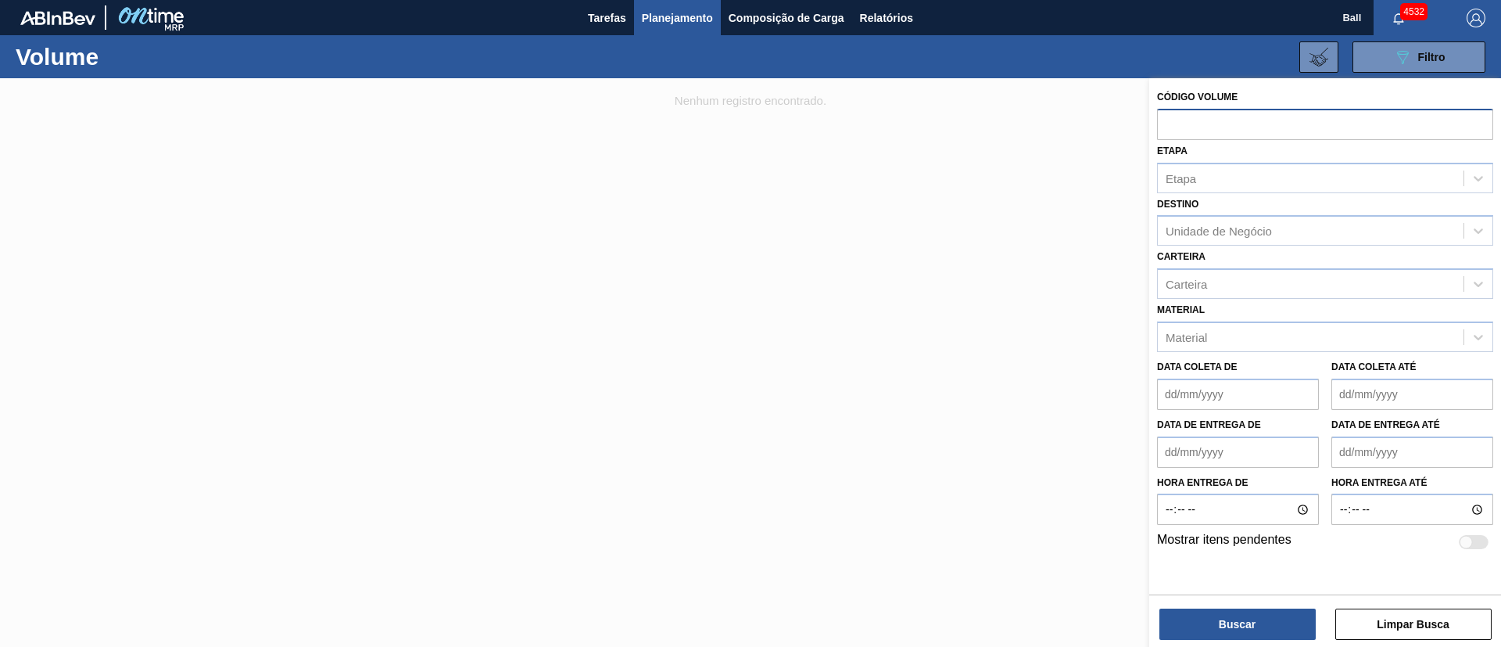
paste input "V628097"
click at [1171, 124] on input "V628097" at bounding box center [1325, 124] width 336 height 30
type input "628097"
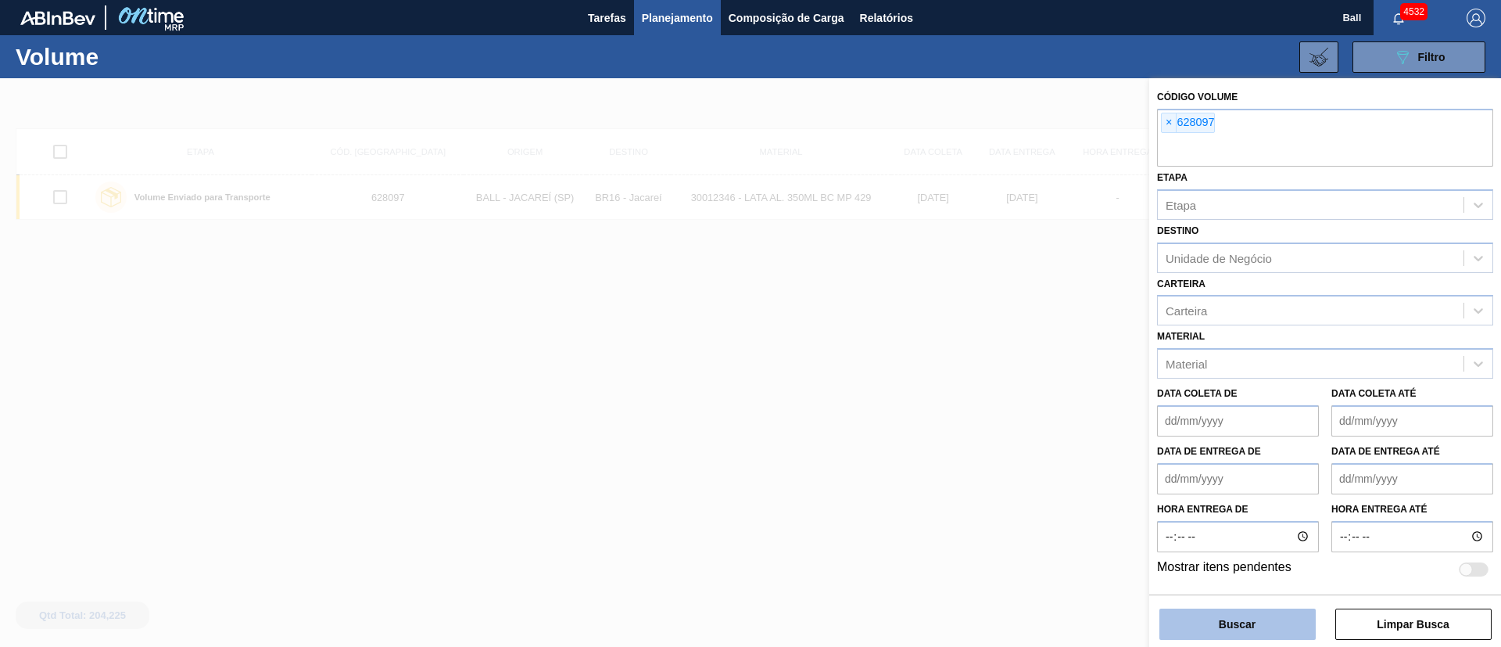
click at [1273, 629] on button "Buscar" at bounding box center [1238, 623] width 156 height 31
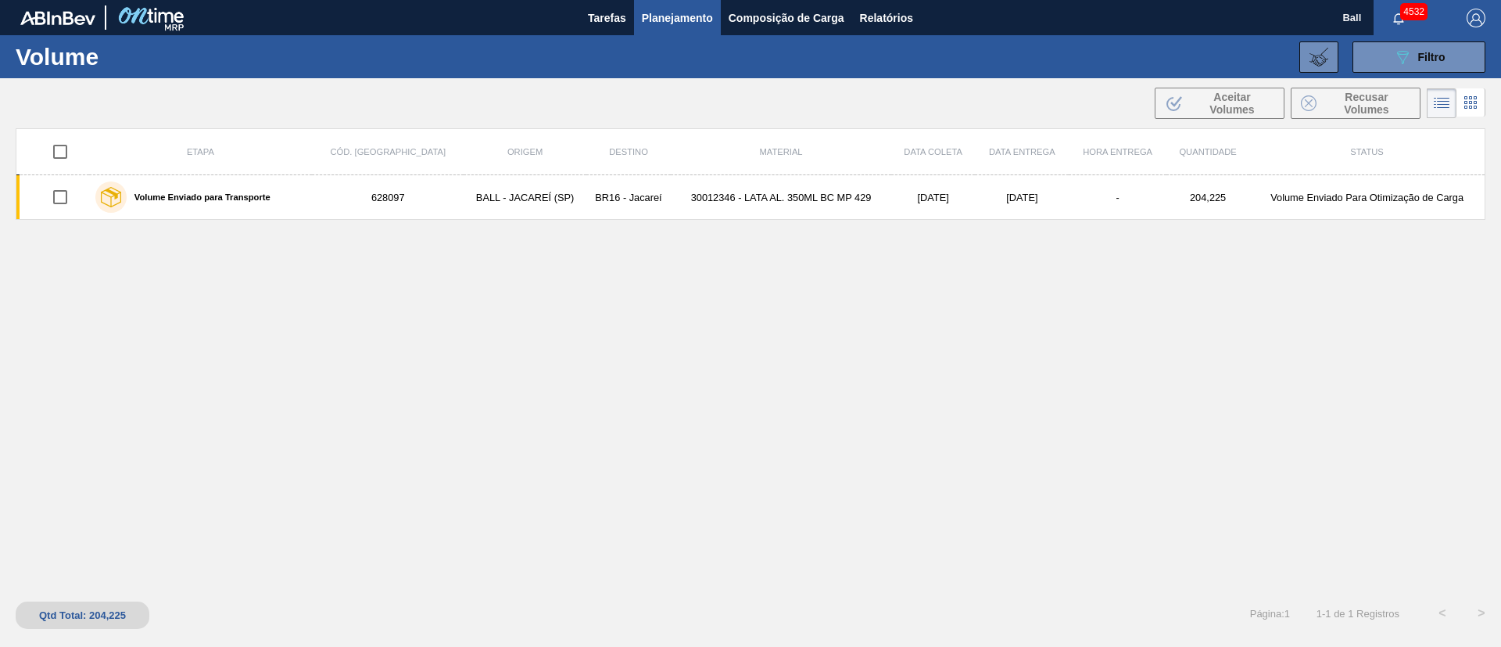
click at [690, 25] on span "Planejamento" at bounding box center [677, 18] width 71 height 19
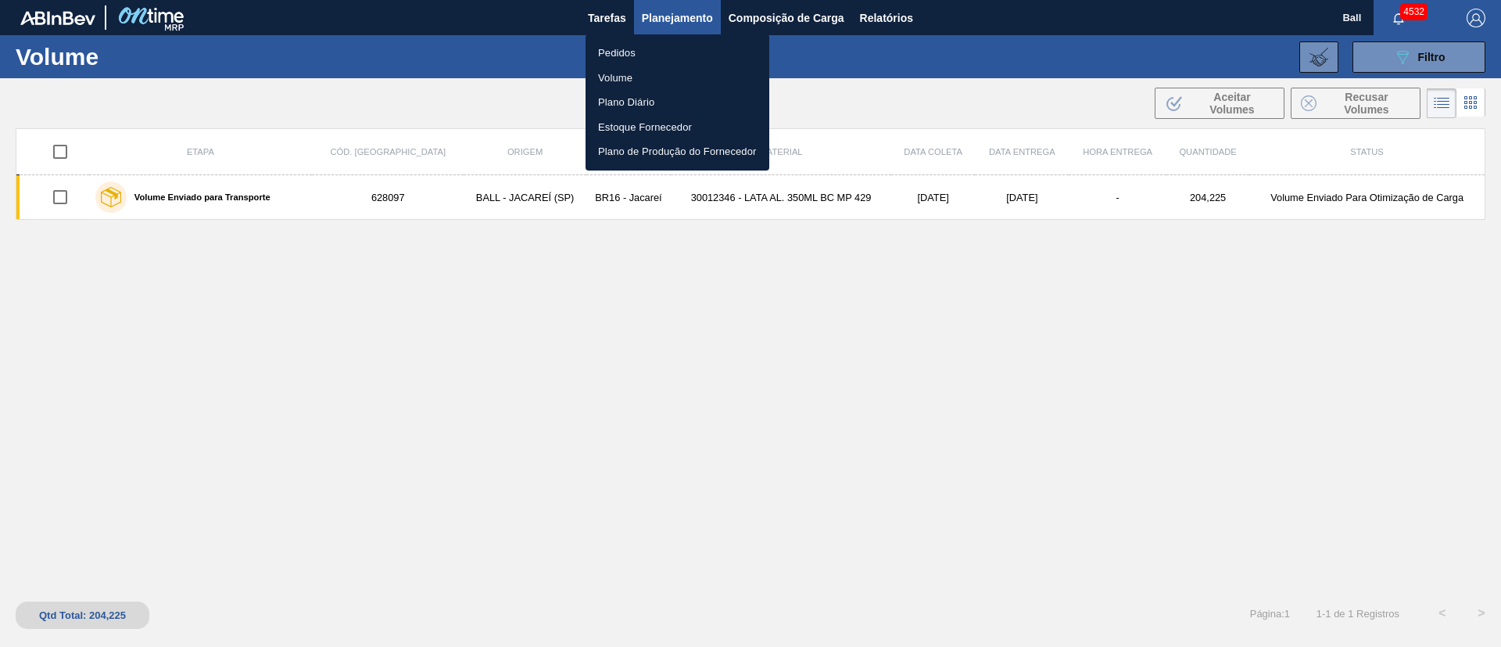
click at [746, 296] on div at bounding box center [750, 323] width 1501 height 647
